Goal: Check status: Check status

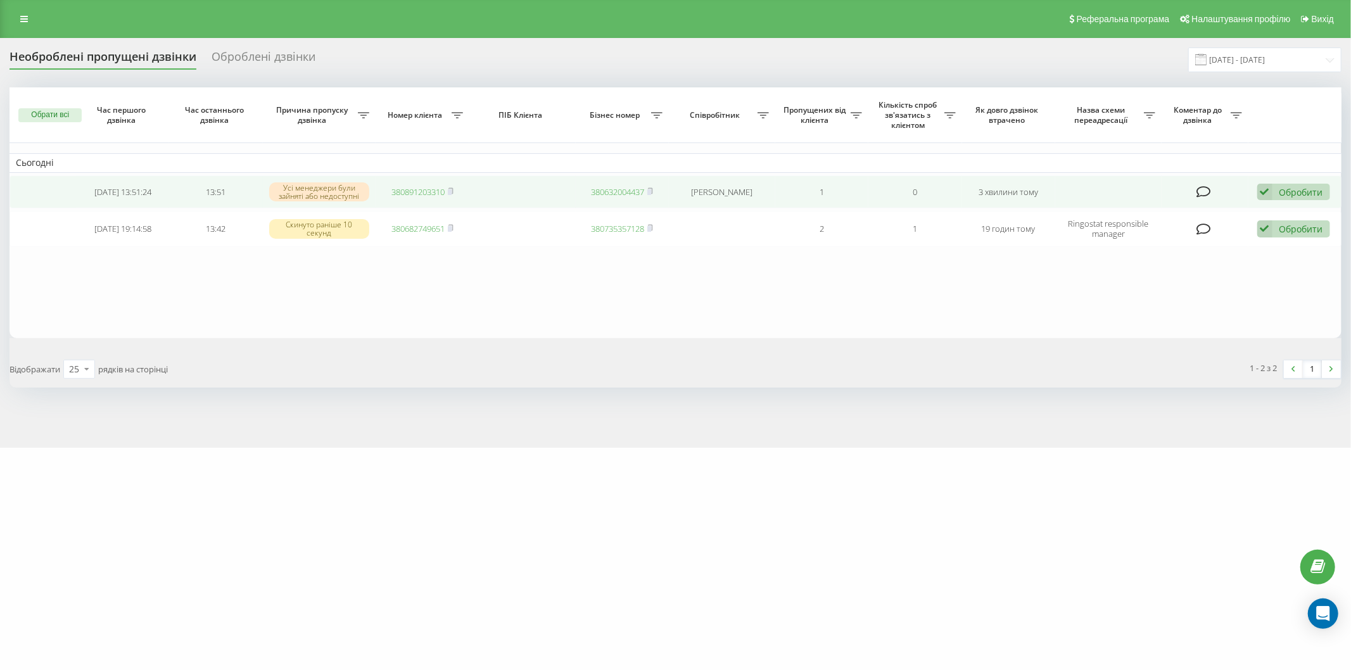
click at [419, 186] on link "380891203310" at bounding box center [417, 191] width 53 height 11
click at [1284, 190] on div "Обробити" at bounding box center [1301, 192] width 44 height 12
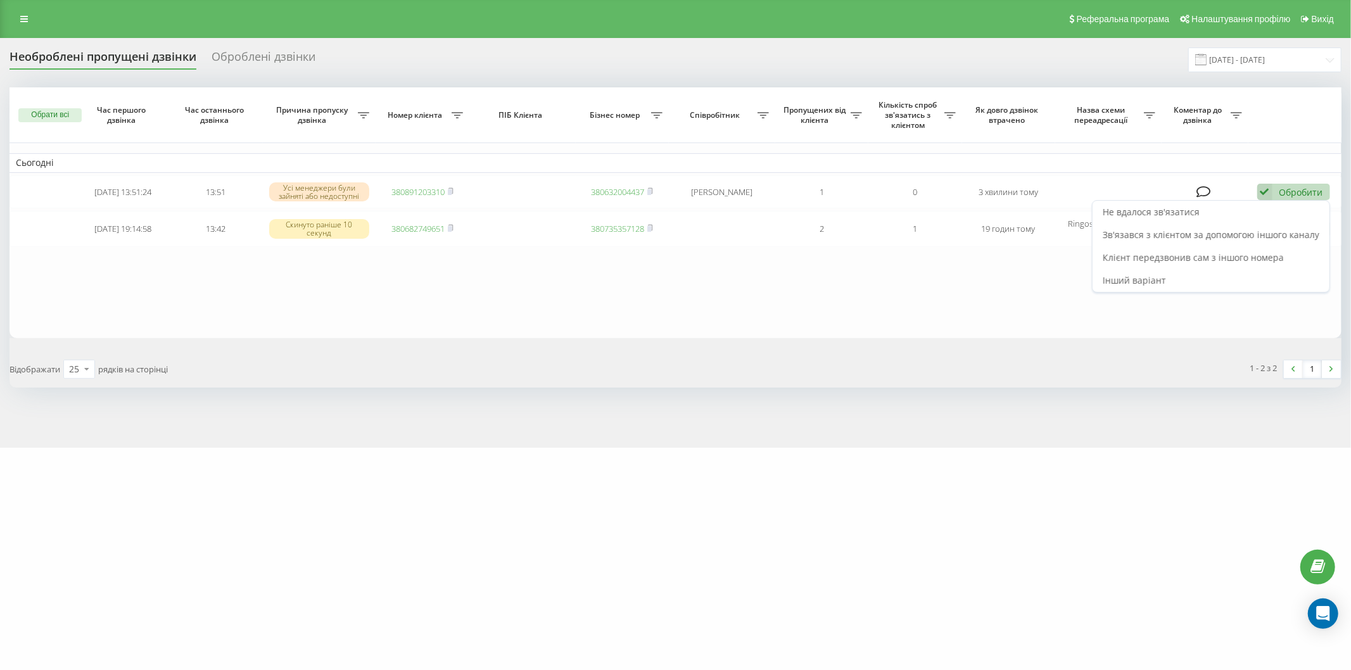
click at [815, 312] on table "Сьогодні 2025-09-22 13:51:24 13:51 Усі менеджери були зайняті або недоступні 38…" at bounding box center [675, 212] width 1332 height 250
